Goal: Task Accomplishment & Management: Use online tool/utility

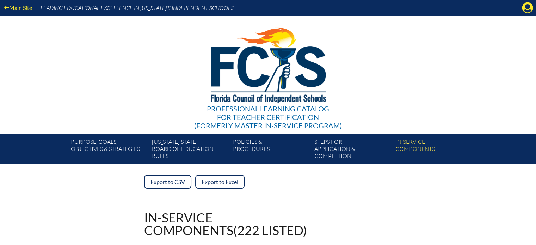
click at [527, 4] on icon at bounding box center [527, 7] width 11 height 11
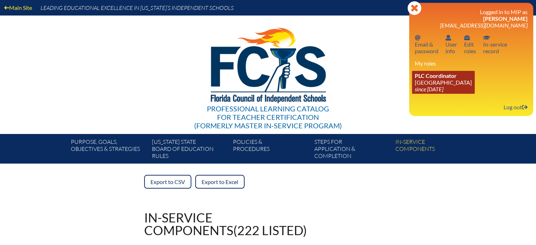
click at [437, 93] on link "PLC Coordinator [GEOGRAPHIC_DATA] since [DATE]" at bounding box center [443, 82] width 63 height 23
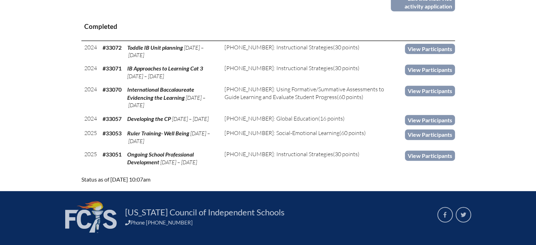
scroll to position [338, 0]
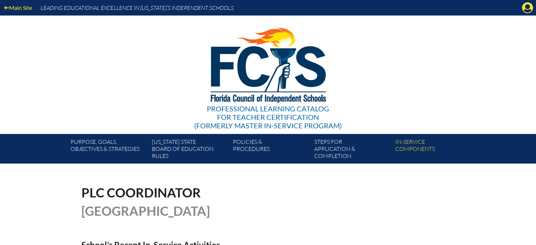
scroll to position [338, 0]
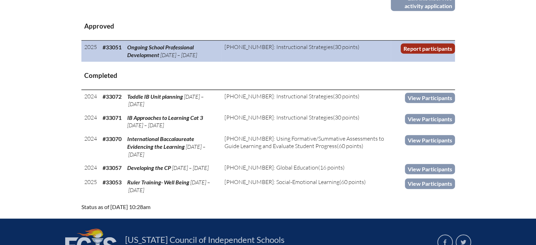
click at [429, 48] on link "Report participants" at bounding box center [428, 48] width 54 height 10
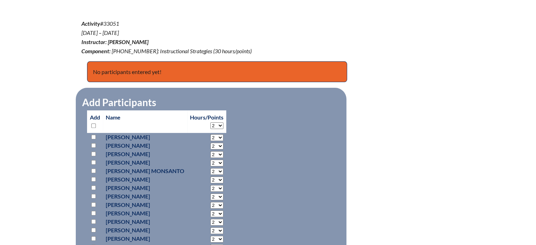
scroll to position [246, 0]
